Goal: Task Accomplishment & Management: Manage account settings

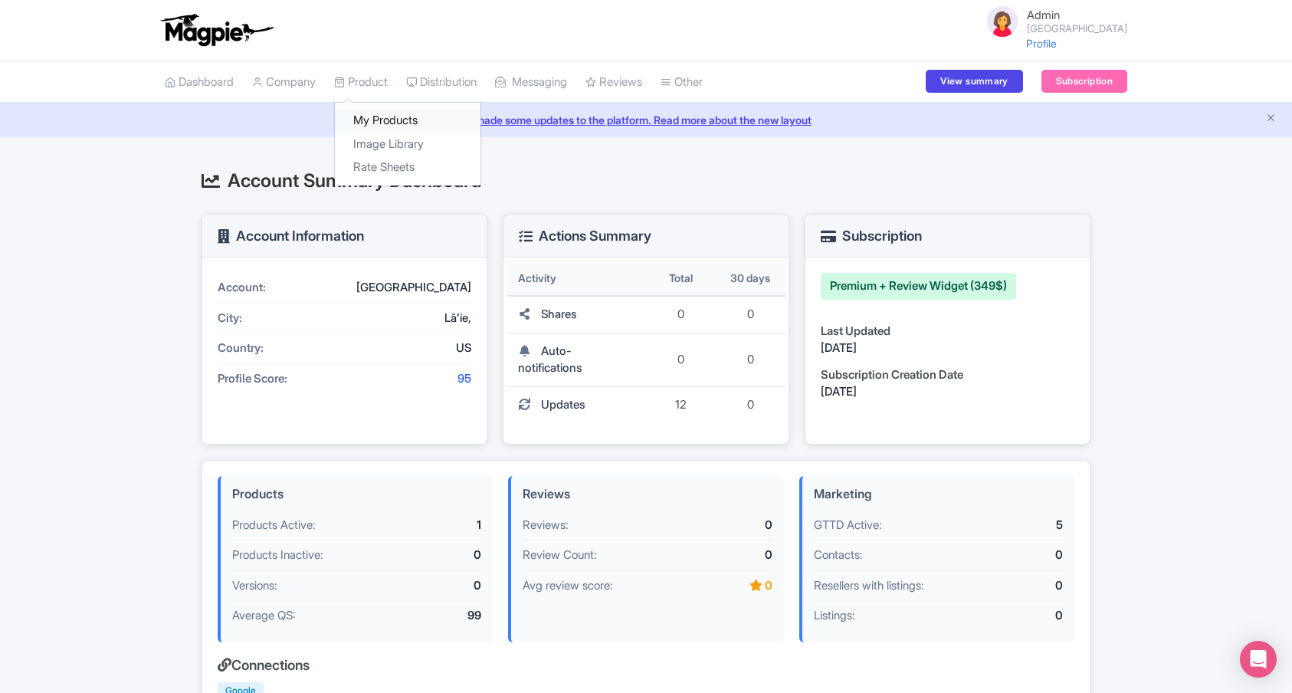
click at [377, 120] on link "My Products" at bounding box center [408, 121] width 146 height 24
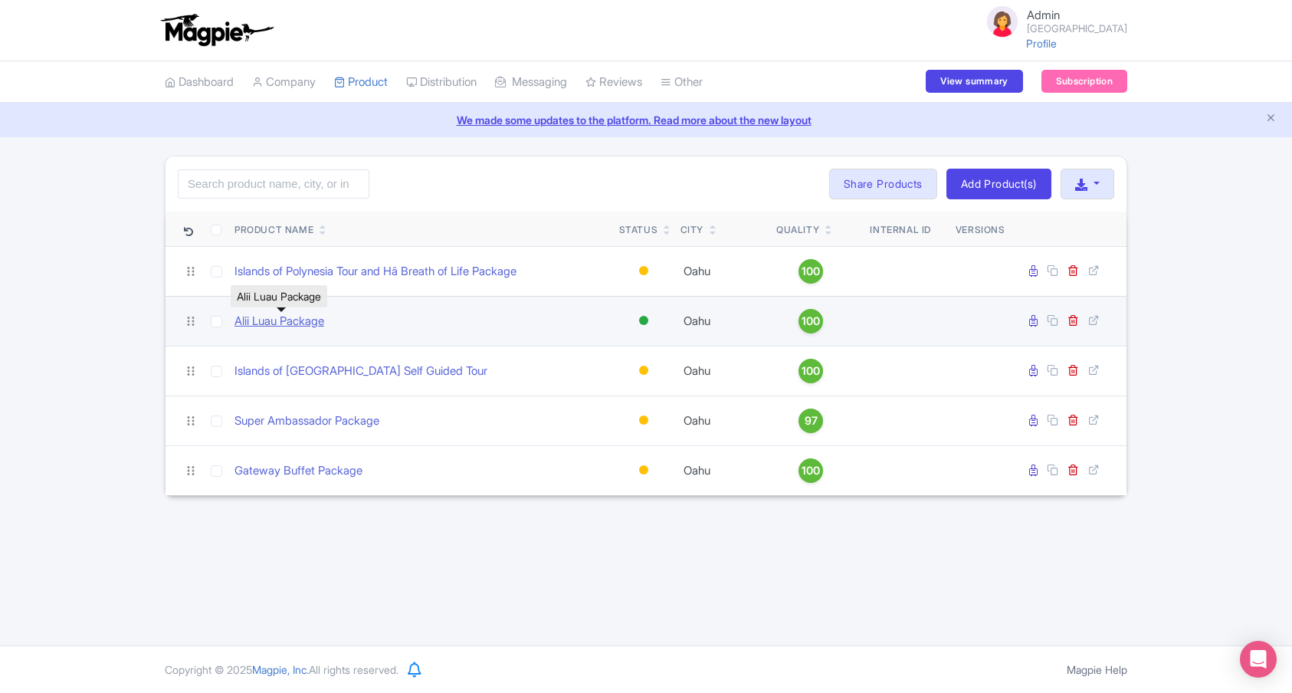
click at [313, 314] on link "Alii Luau Package" at bounding box center [280, 322] width 90 height 18
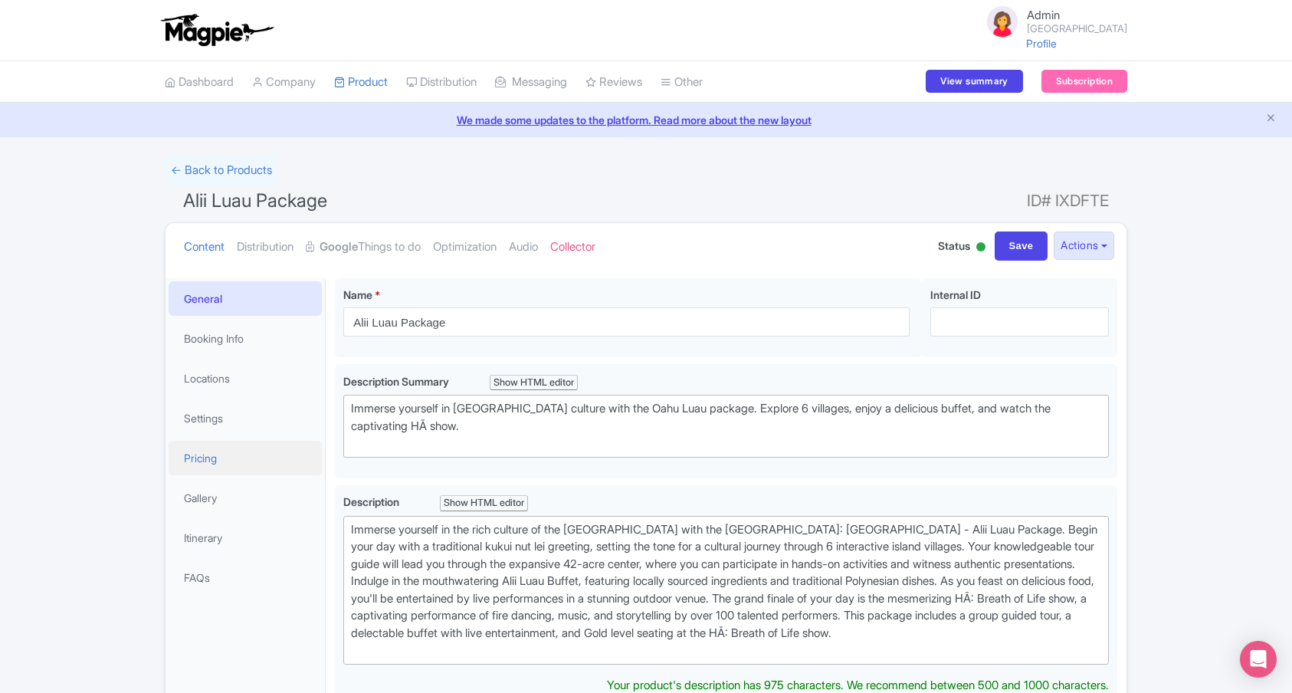
click at [248, 452] on link "Pricing" at bounding box center [245, 458] width 153 height 34
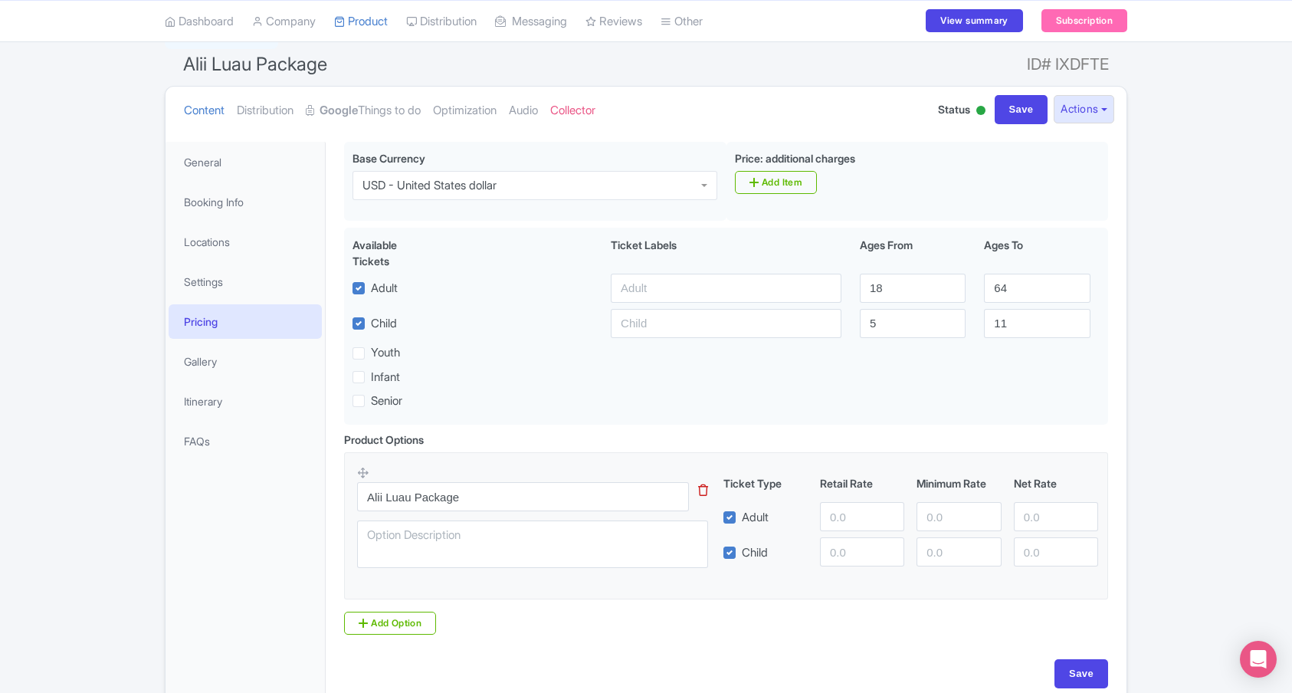
scroll to position [132, 0]
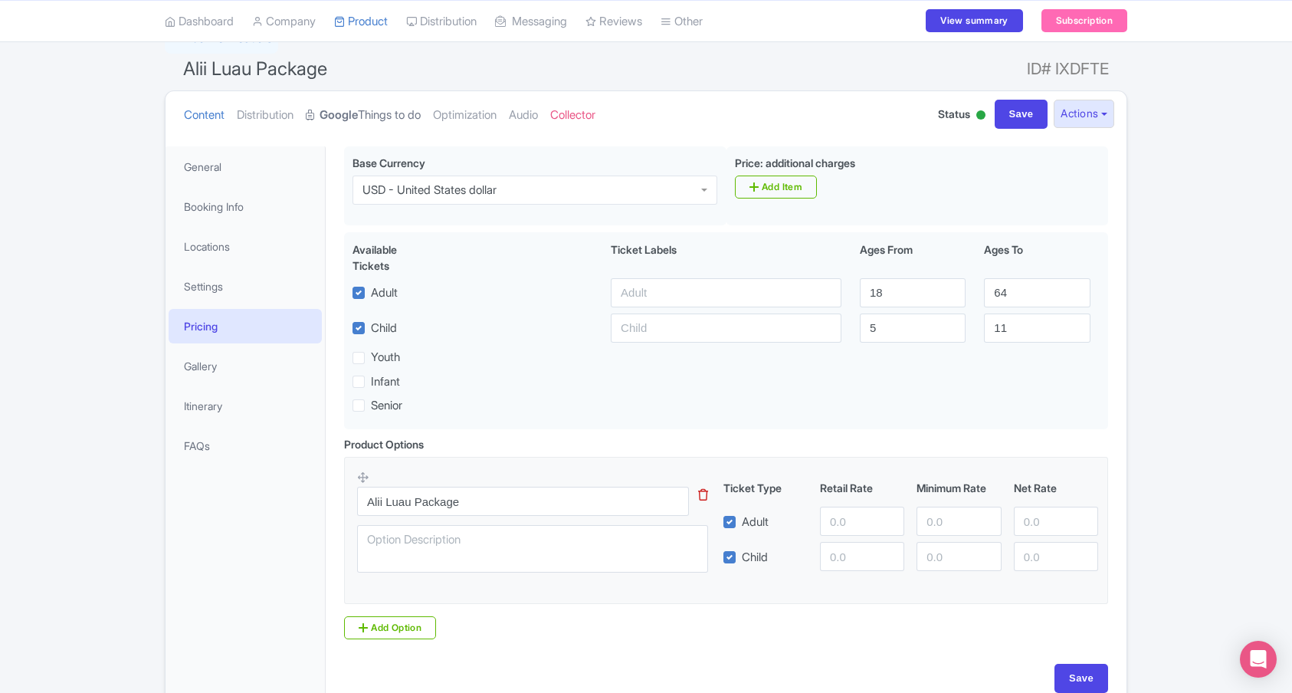
click at [382, 115] on link "Google Things to do" at bounding box center [363, 115] width 115 height 48
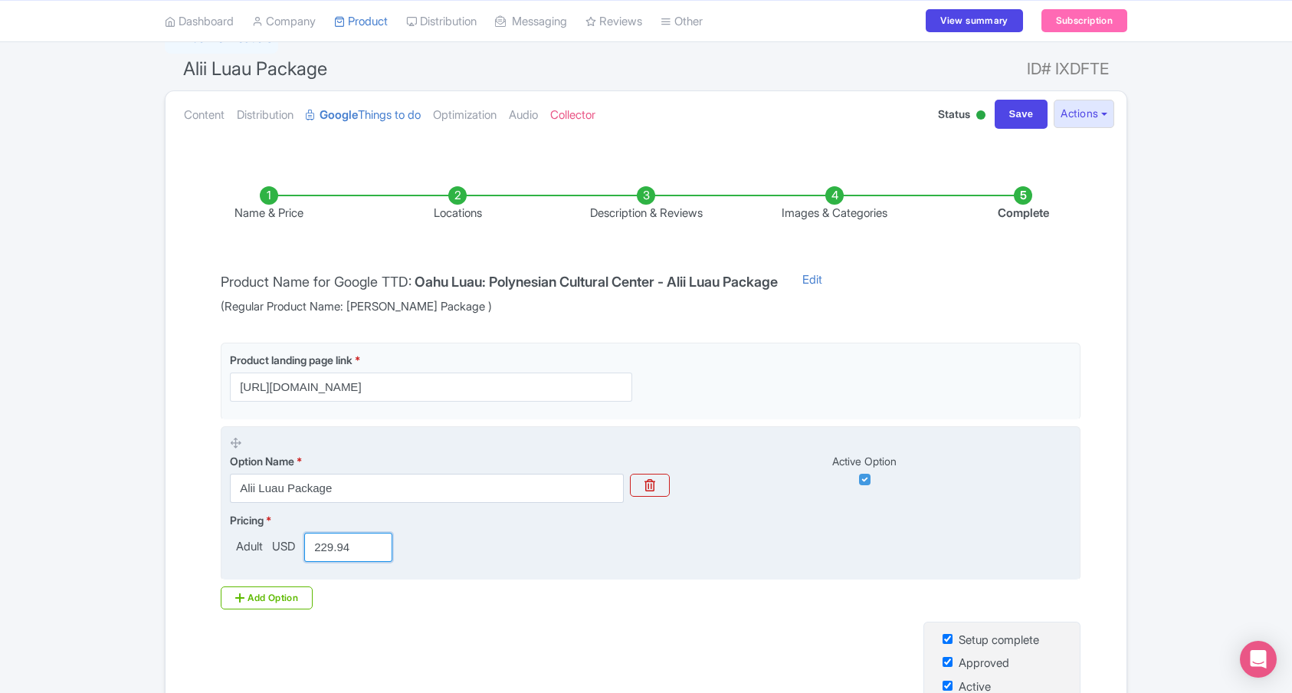
drag, startPoint x: 363, startPoint y: 546, endPoint x: 316, endPoint y: 544, distance: 46.8
click at [316, 544] on input "229.94" at bounding box center [348, 547] width 88 height 29
paste input "14.68"
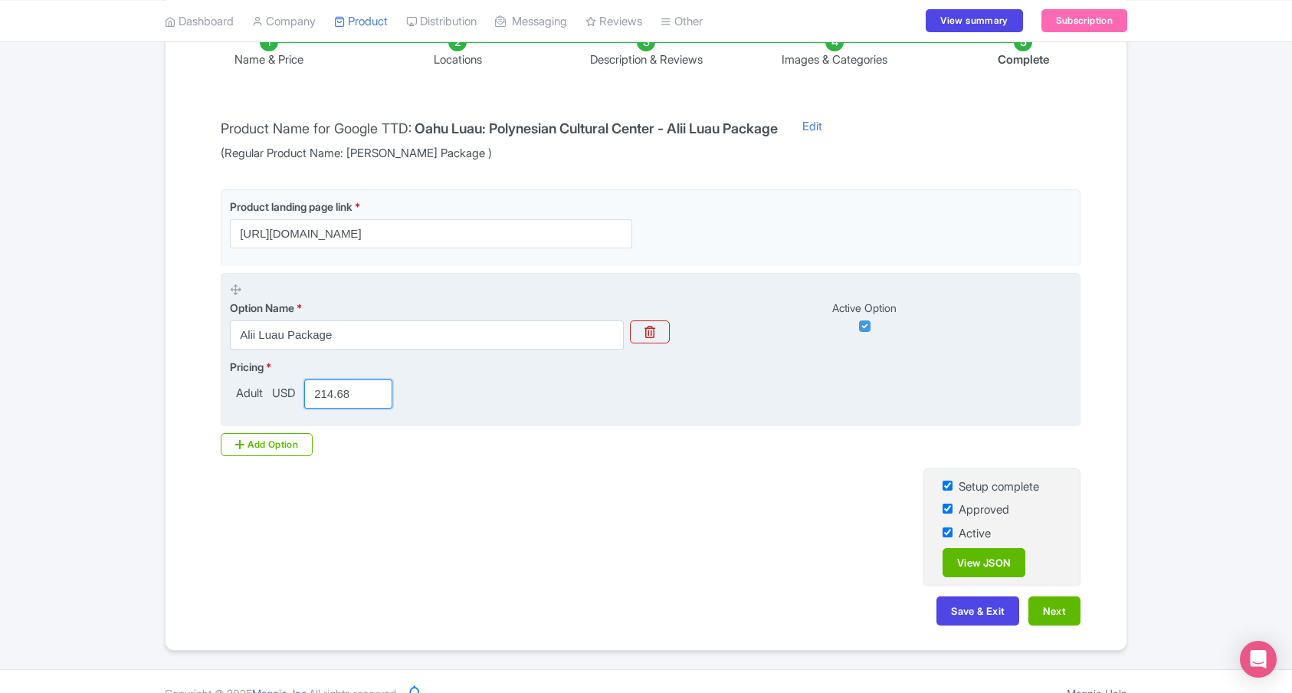
scroll to position [309, 0]
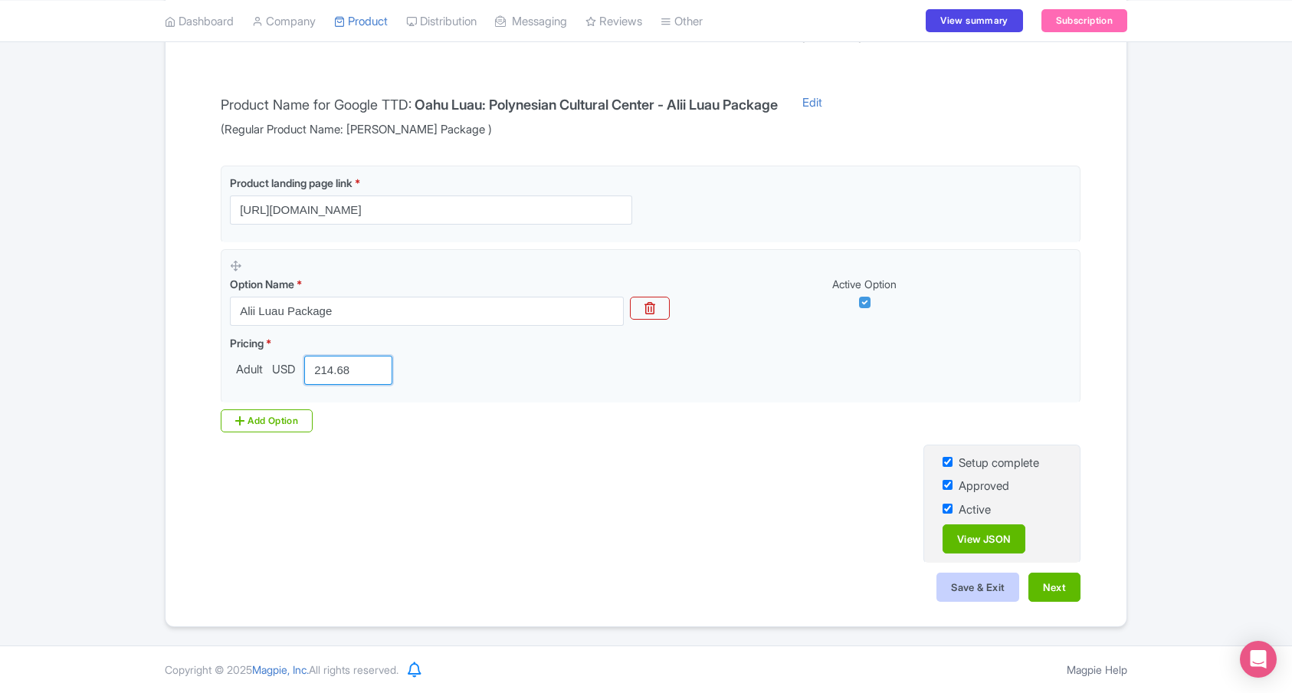
type input "214.68"
click at [971, 589] on button "Save & Exit" at bounding box center [978, 586] width 83 height 29
